Goal: Navigation & Orientation: Find specific page/section

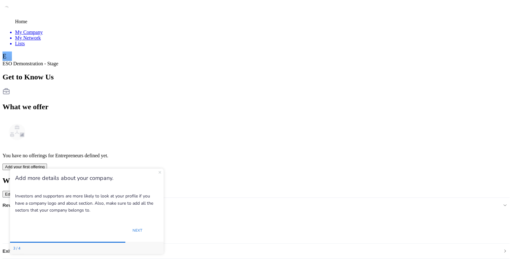
click at [159, 172] on icon "Close Preview" at bounding box center [160, 172] width 3 height 3
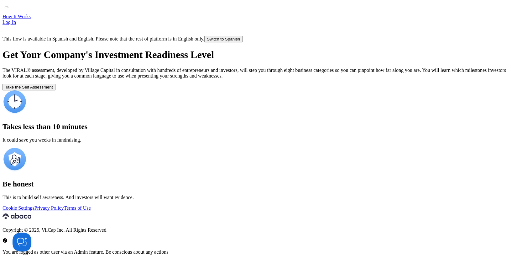
click at [16, 19] on link "Log In" at bounding box center [9, 21] width 13 height 5
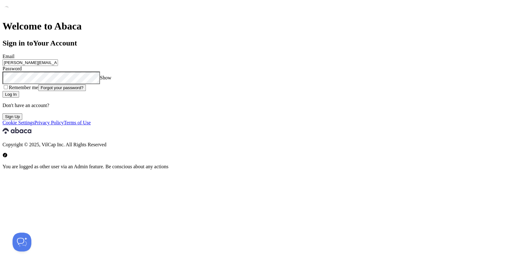
click at [58, 66] on input "[PERSON_NAME][EMAIL_ADDRESS][DOMAIN_NAME]" at bounding box center [31, 62] width 56 height 7
type input "[PERSON_NAME][EMAIL_ADDRESS][PERSON_NAME][DOMAIN_NAME]"
click at [19, 98] on button "Log In" at bounding box center [11, 94] width 17 height 7
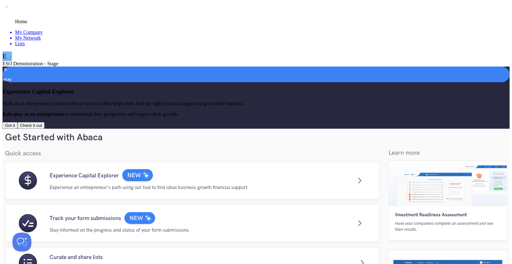
click at [41, 35] on link "My Network" at bounding box center [28, 37] width 26 height 5
